Goal: Information Seeking & Learning: Learn about a topic

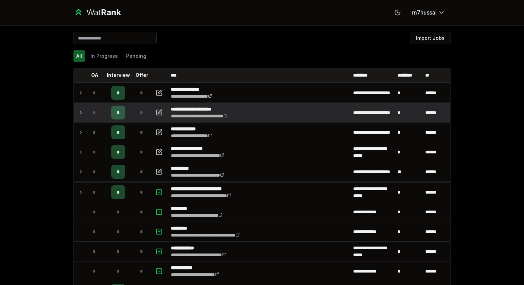
click at [86, 117] on td "*" at bounding box center [94, 112] width 19 height 19
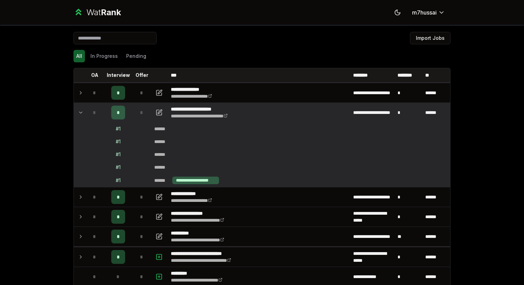
click at [81, 114] on icon at bounding box center [81, 112] width 6 height 8
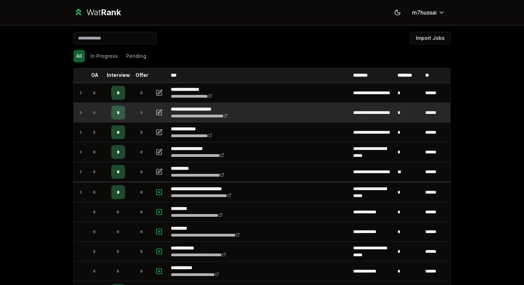
click at [81, 114] on icon at bounding box center [81, 112] width 6 height 8
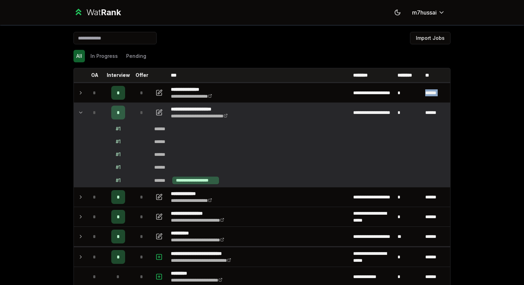
click at [81, 114] on icon at bounding box center [81, 112] width 6 height 8
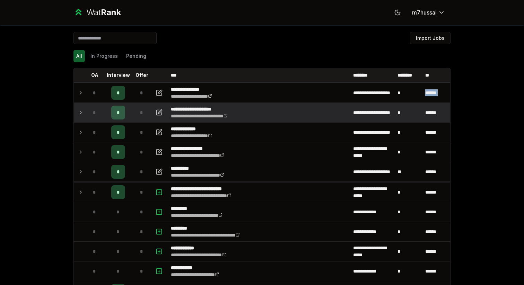
click at [81, 114] on icon at bounding box center [81, 112] width 6 height 8
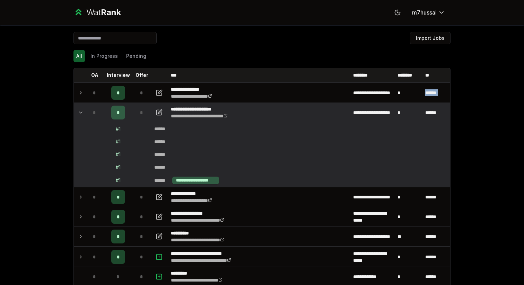
click at [81, 114] on icon at bounding box center [81, 112] width 6 height 8
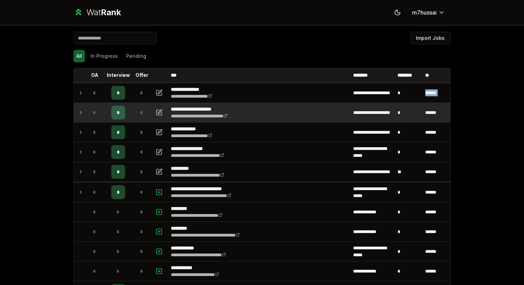
click at [81, 114] on icon at bounding box center [81, 112] width 6 height 8
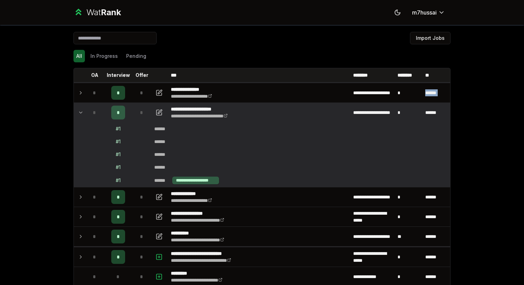
click at [81, 114] on icon at bounding box center [81, 112] width 6 height 8
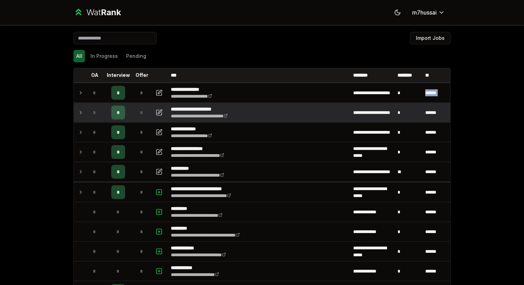
click at [81, 114] on icon at bounding box center [81, 112] width 6 height 8
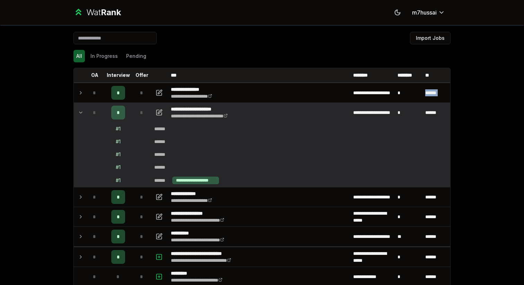
click at [81, 114] on icon at bounding box center [81, 112] width 6 height 8
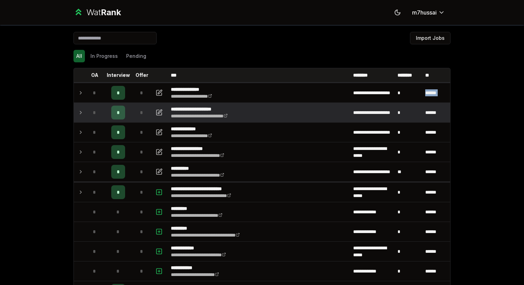
click at [81, 114] on icon at bounding box center [81, 112] width 6 height 8
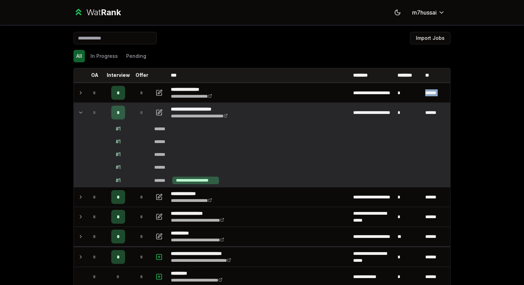
click at [81, 114] on icon at bounding box center [81, 112] width 6 height 8
click at [79, 108] on td at bounding box center [79, 112] width 11 height 19
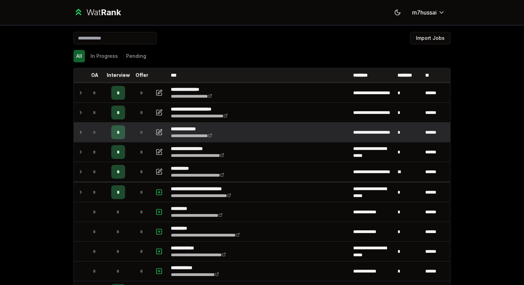
click at [90, 129] on div "*" at bounding box center [95, 132] width 14 height 14
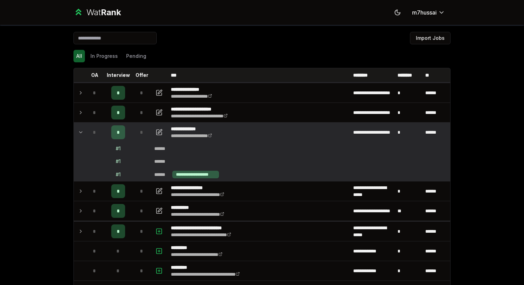
click at [90, 129] on div "*" at bounding box center [95, 132] width 14 height 14
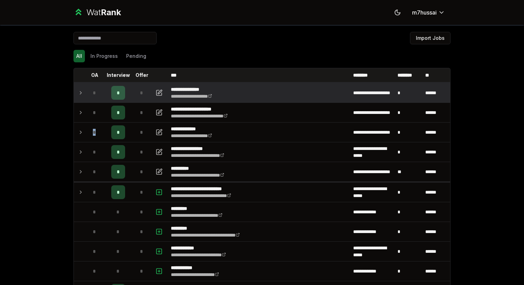
click at [82, 89] on icon at bounding box center [81, 93] width 6 height 8
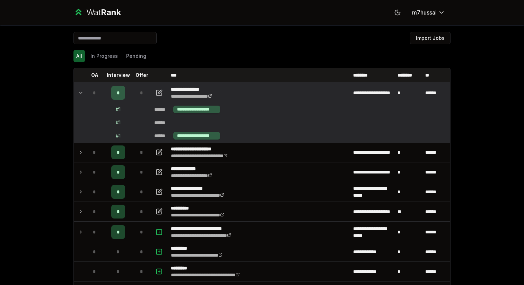
click at [82, 89] on icon at bounding box center [81, 93] width 6 height 8
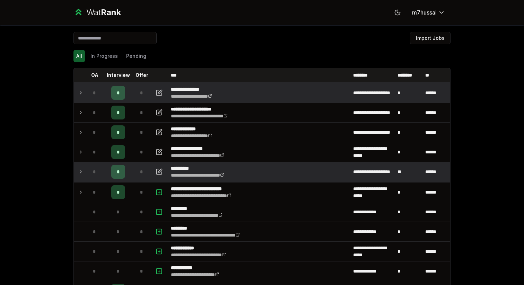
click at [88, 175] on div "*" at bounding box center [95, 172] width 14 height 14
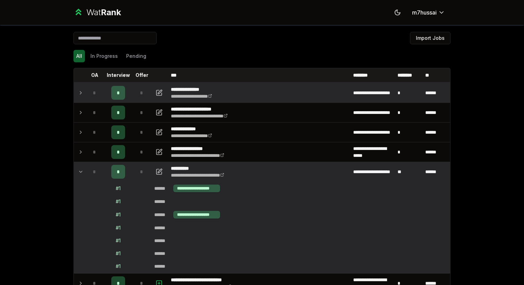
click at [88, 175] on div "*" at bounding box center [95, 172] width 14 height 14
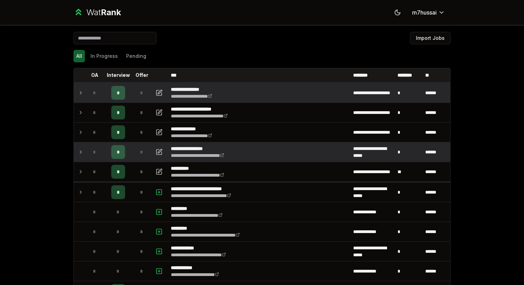
click at [87, 150] on td "*" at bounding box center [94, 151] width 19 height 19
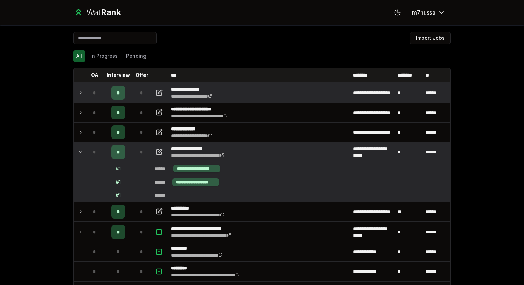
click at [87, 150] on td "*" at bounding box center [94, 151] width 19 height 19
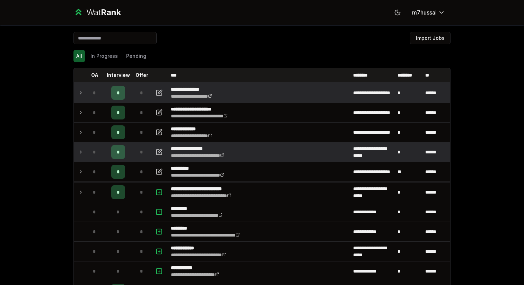
click at [87, 150] on td "*" at bounding box center [94, 151] width 19 height 19
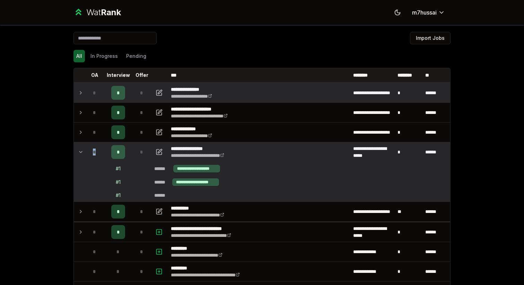
click at [87, 150] on td "*" at bounding box center [94, 151] width 19 height 19
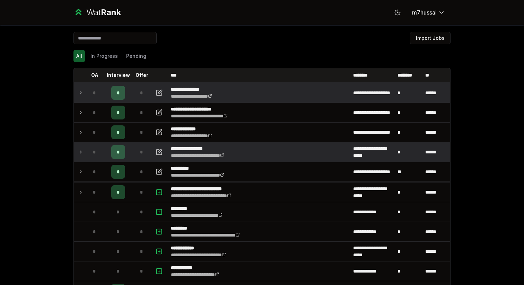
click at [87, 150] on td "*" at bounding box center [94, 151] width 19 height 19
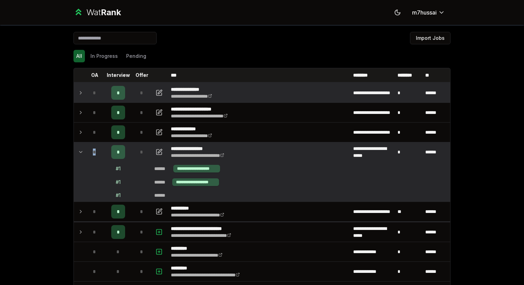
click at [87, 150] on td "*" at bounding box center [94, 151] width 19 height 19
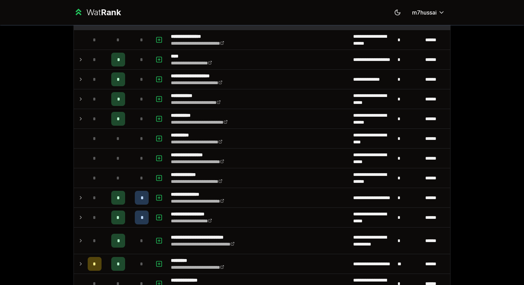
scroll to position [675, 0]
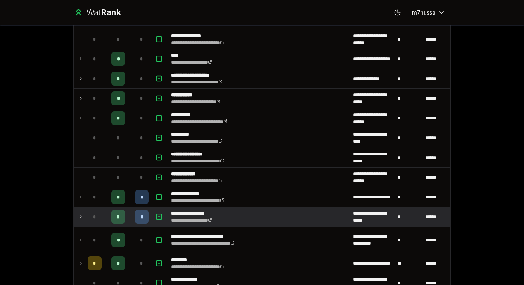
click at [88, 215] on div "*" at bounding box center [95, 217] width 14 height 14
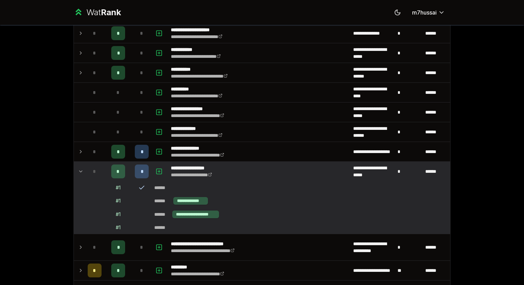
scroll to position [729, 0]
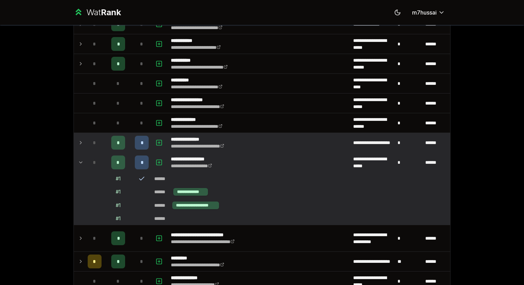
click at [79, 143] on icon at bounding box center [81, 143] width 6 height 8
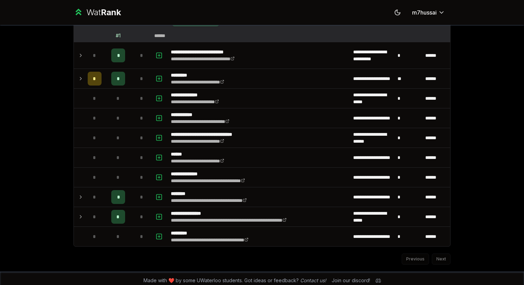
scroll to position [938, 0]
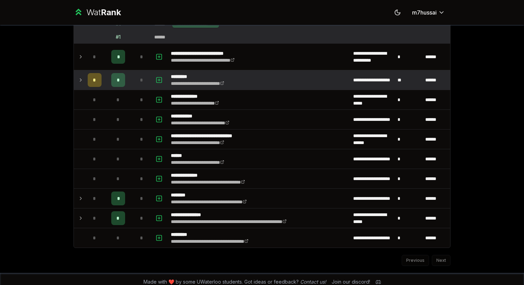
click at [80, 88] on td at bounding box center [79, 79] width 11 height 19
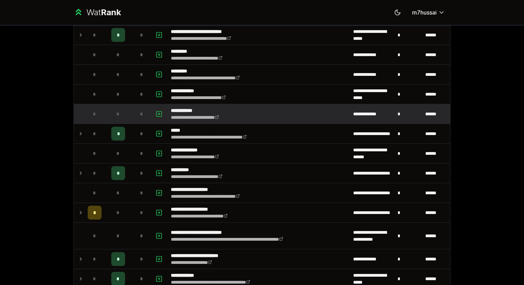
scroll to position [165, 0]
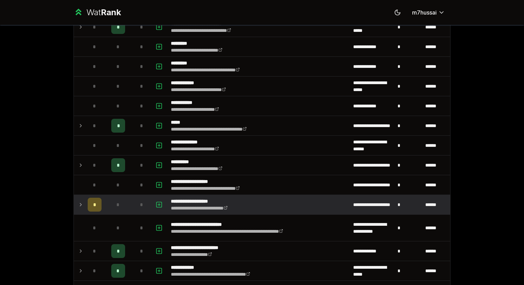
click at [79, 200] on td at bounding box center [79, 204] width 11 height 19
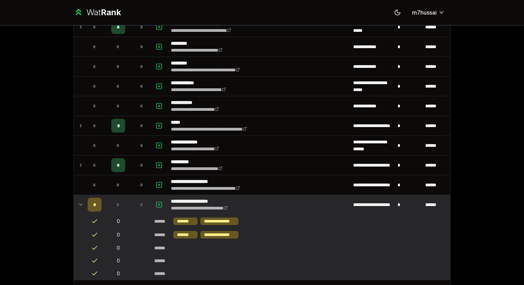
click at [79, 200] on td at bounding box center [79, 204] width 11 height 19
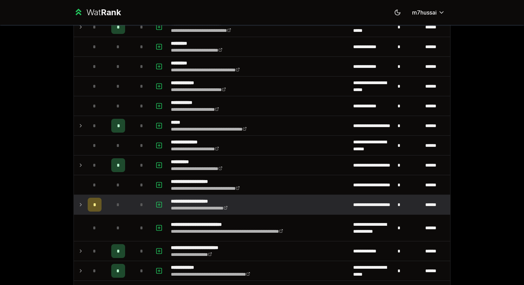
click at [79, 200] on td at bounding box center [79, 204] width 11 height 19
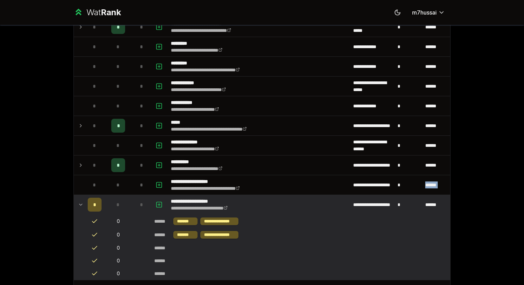
click at [79, 200] on td at bounding box center [79, 204] width 11 height 19
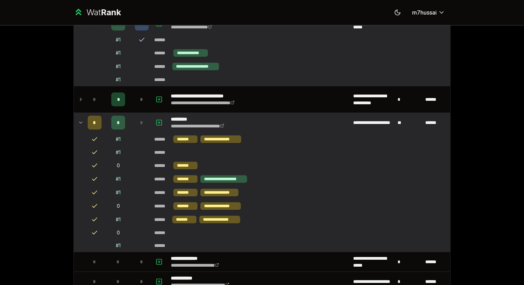
scroll to position [1063, 0]
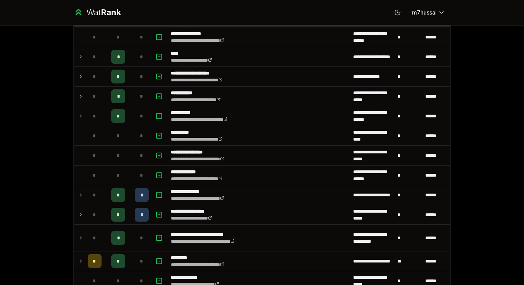
scroll to position [676, 0]
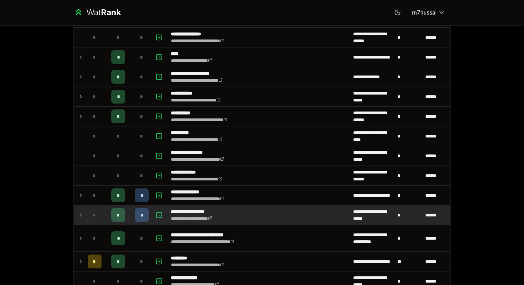
click at [76, 212] on td at bounding box center [79, 214] width 11 height 19
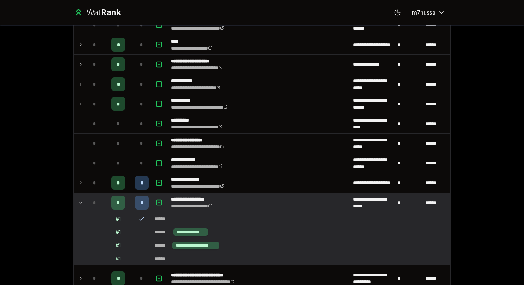
scroll to position [718, 0]
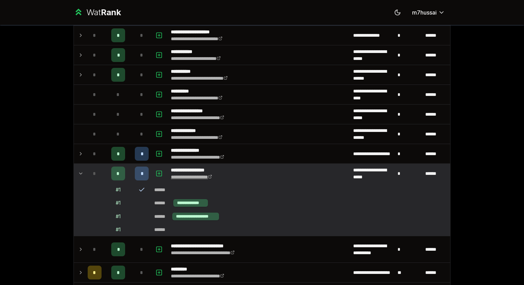
click at [182, 177] on link "**********" at bounding box center [191, 177] width 41 height 5
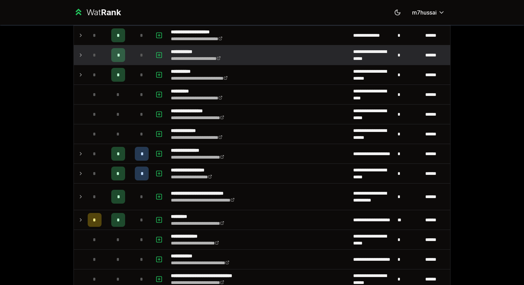
scroll to position [737, 0]
